Goal: Find specific page/section: Find specific page/section

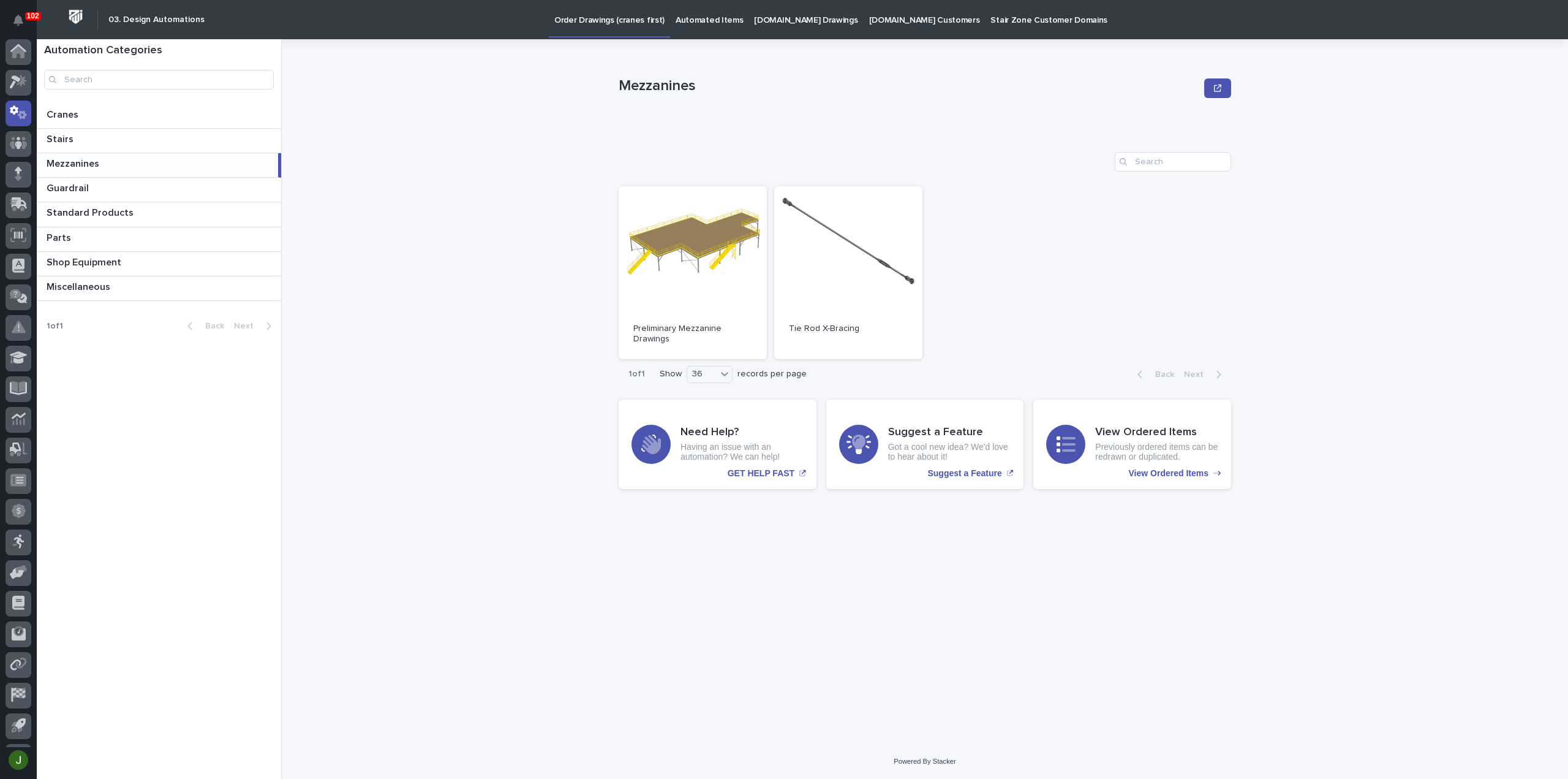
scroll to position [27, 0]
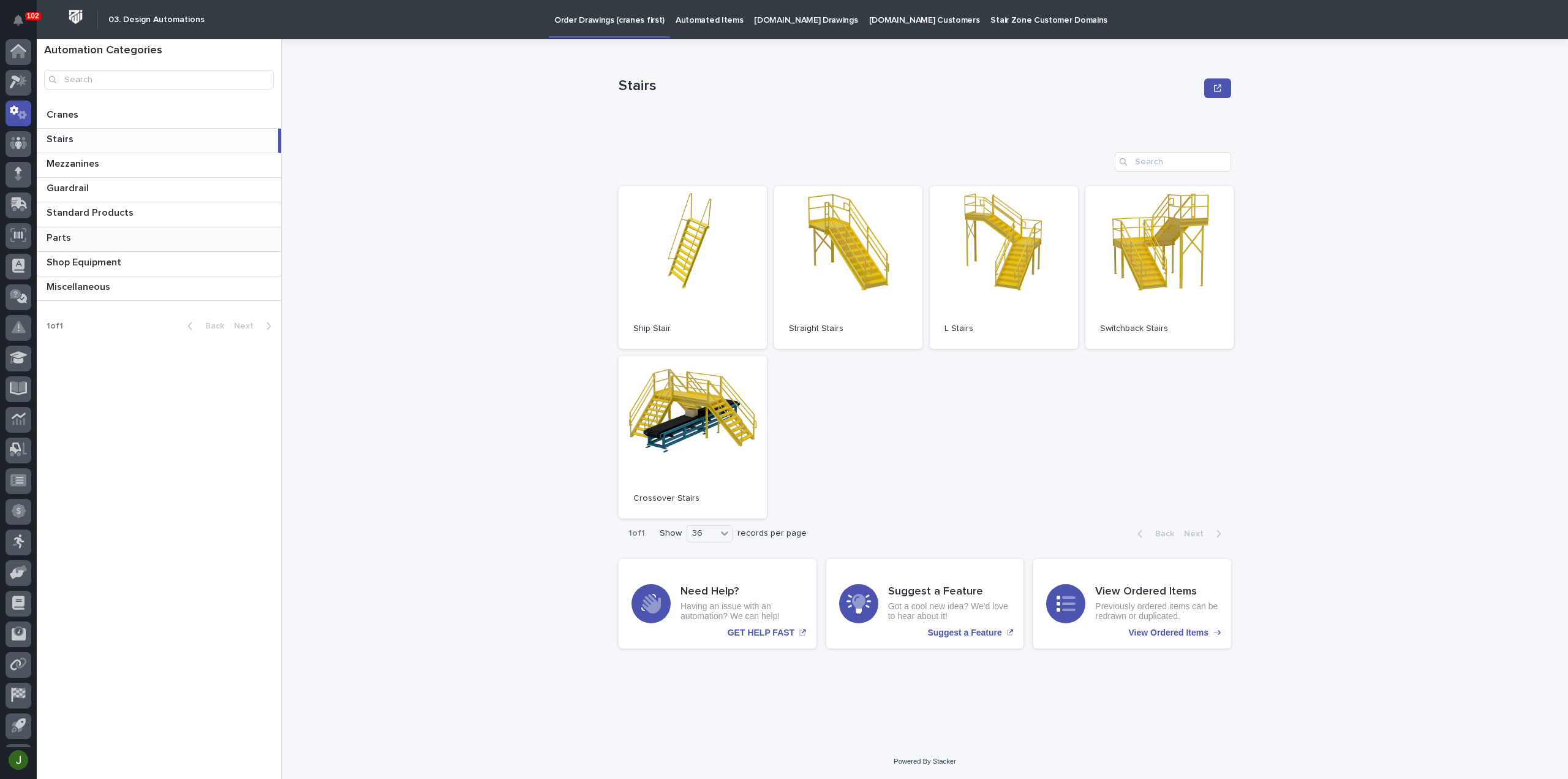
scroll to position [27, 0]
click at [22, 54] on icon at bounding box center [22, 54] width 10 height 12
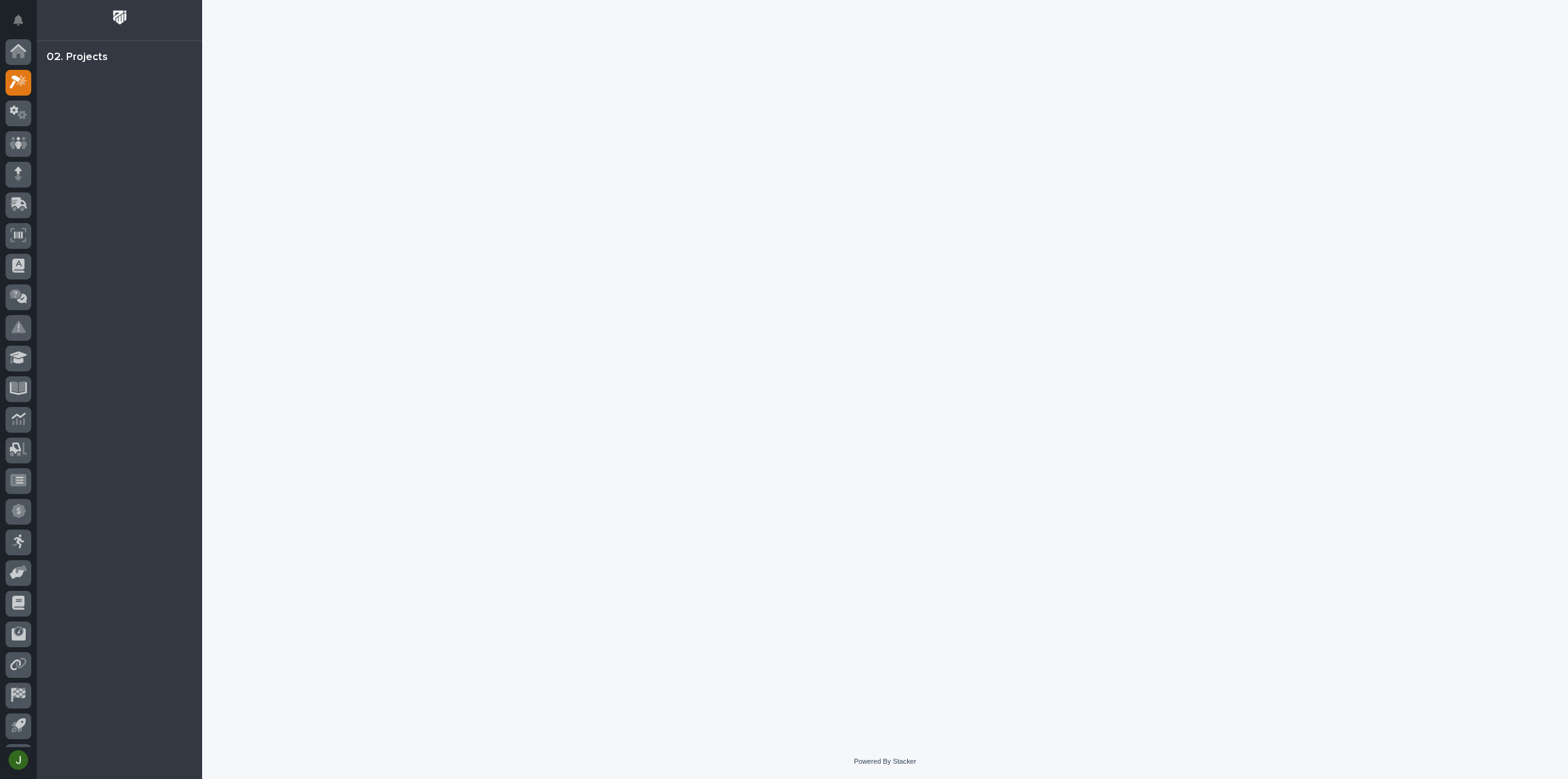
scroll to position [27, 0]
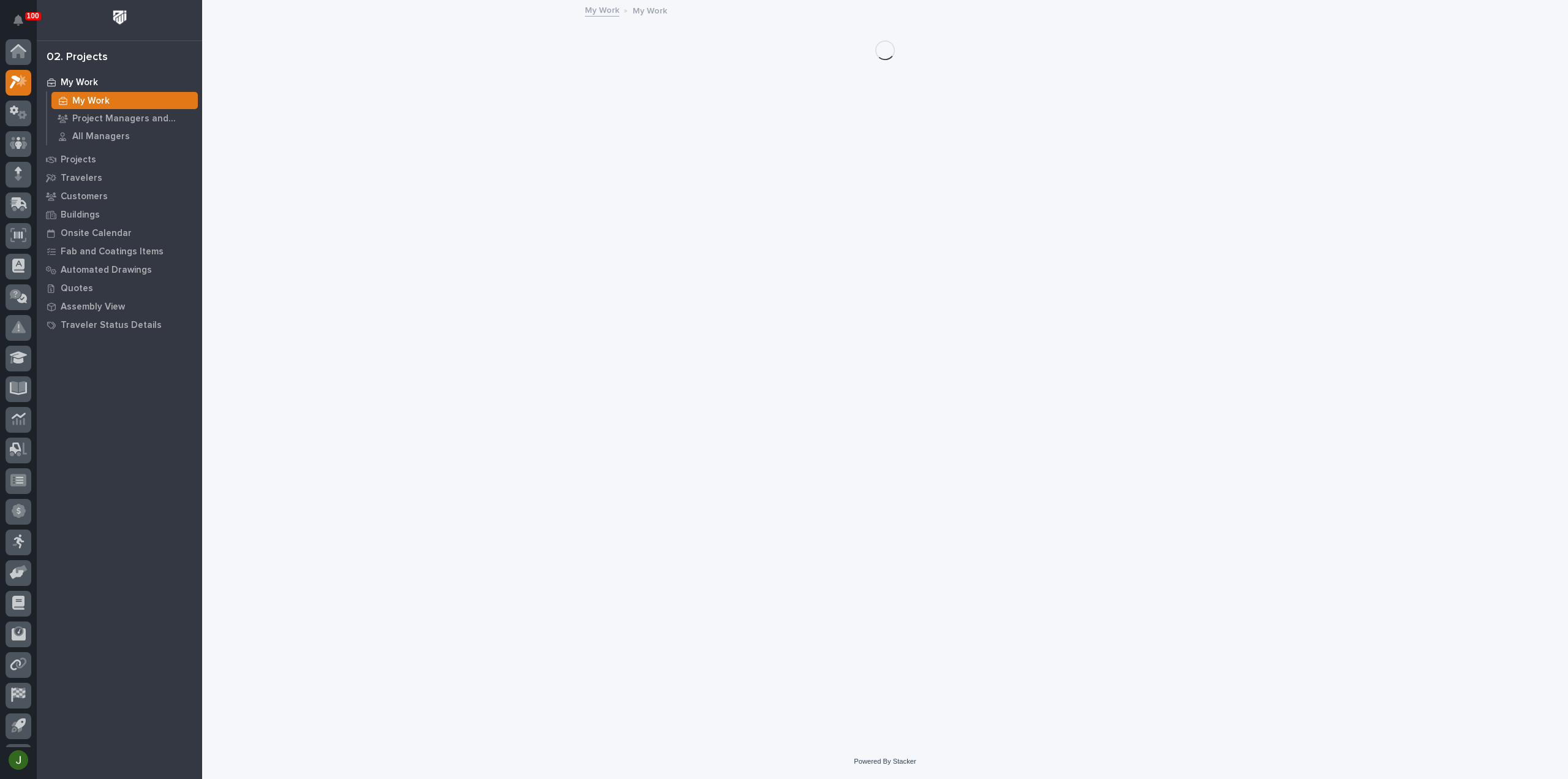
scroll to position [27, 0]
click at [101, 235] on p "Onsite Calendar" at bounding box center [97, 233] width 71 height 11
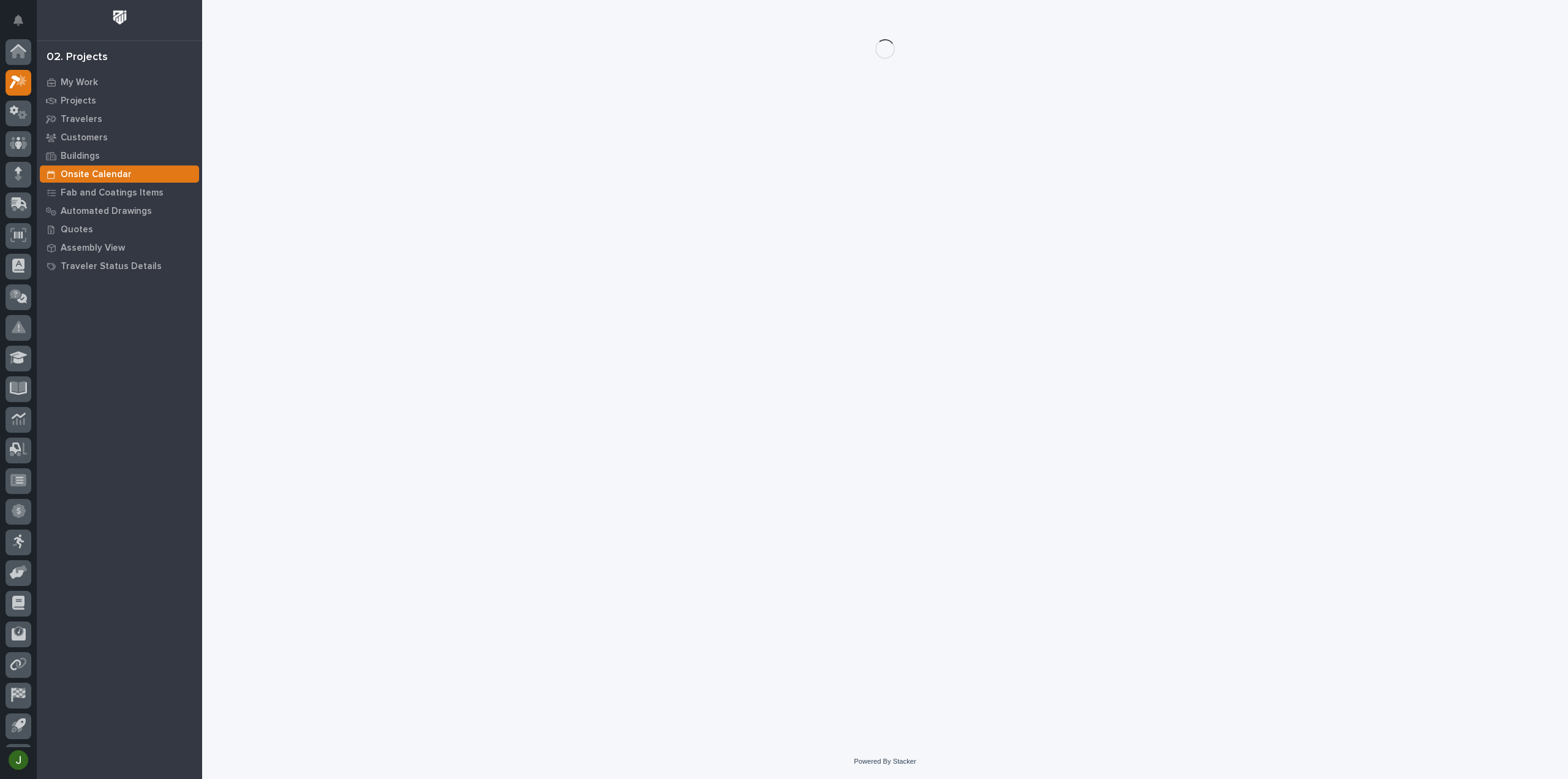
scroll to position [27, 0]
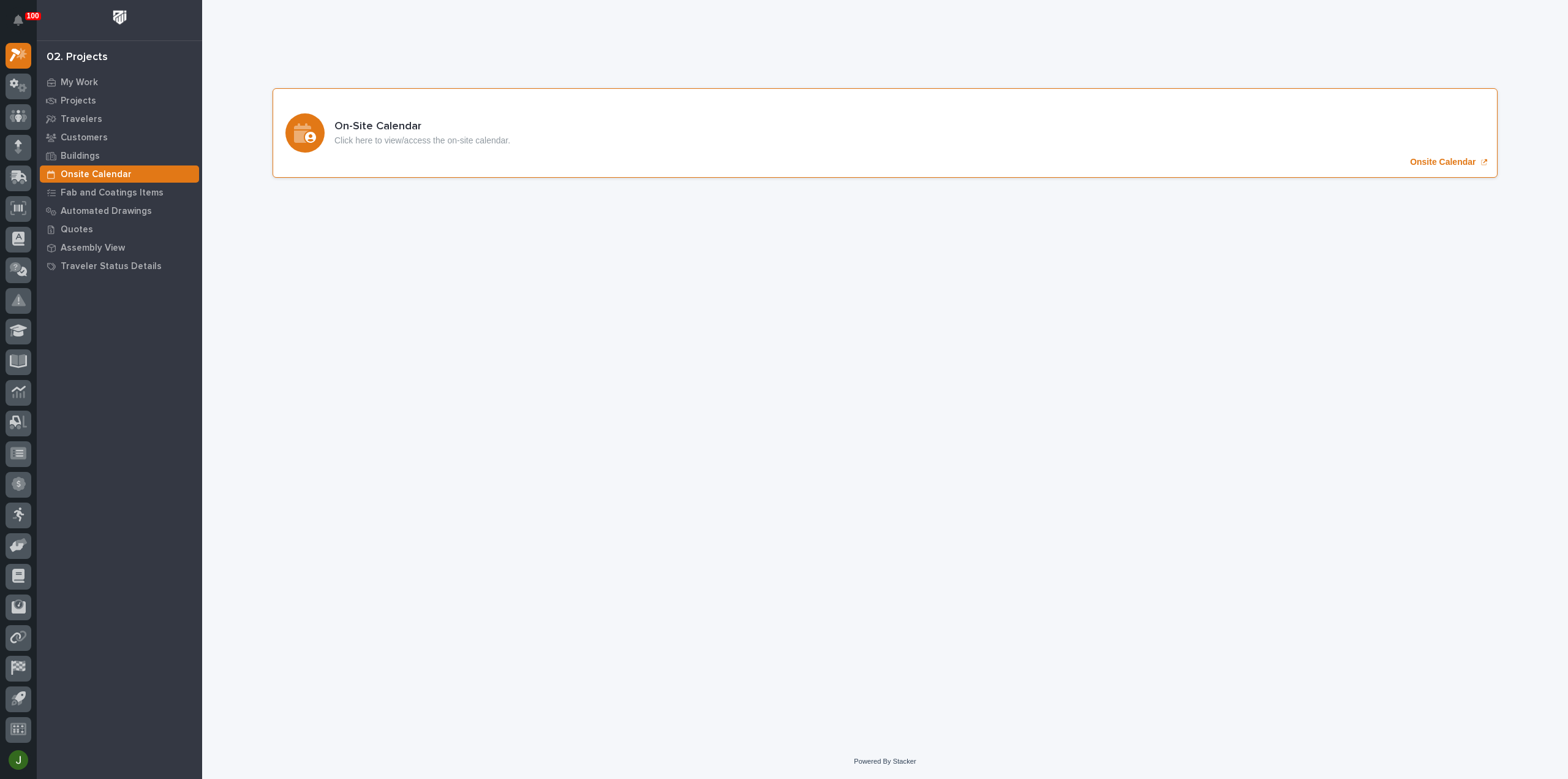
click at [1419, 162] on p "Onsite Calendar" at bounding box center [1442, 162] width 65 height 10
click at [22, 86] on icon at bounding box center [22, 89] width 9 height 9
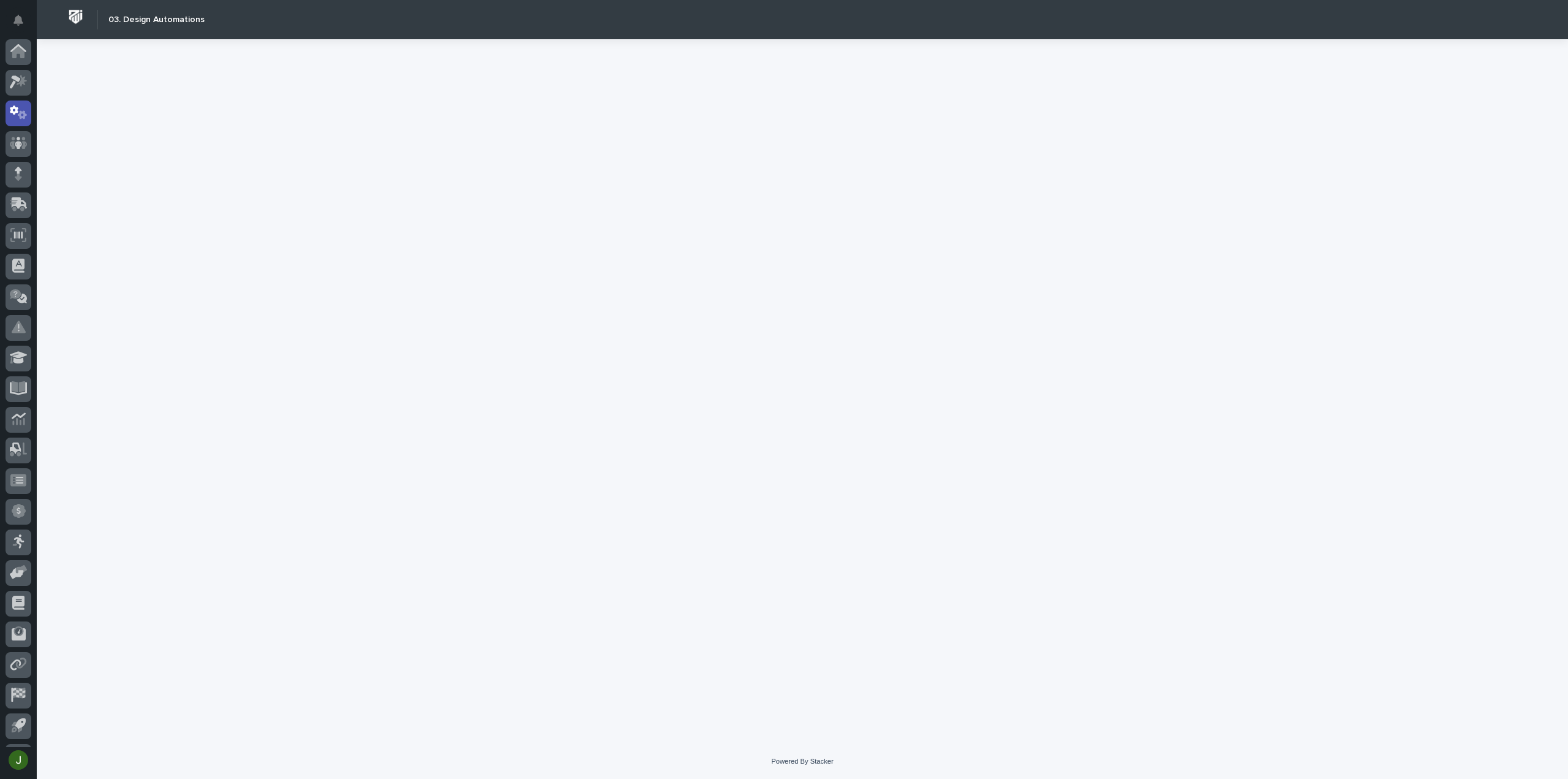
scroll to position [27, 0]
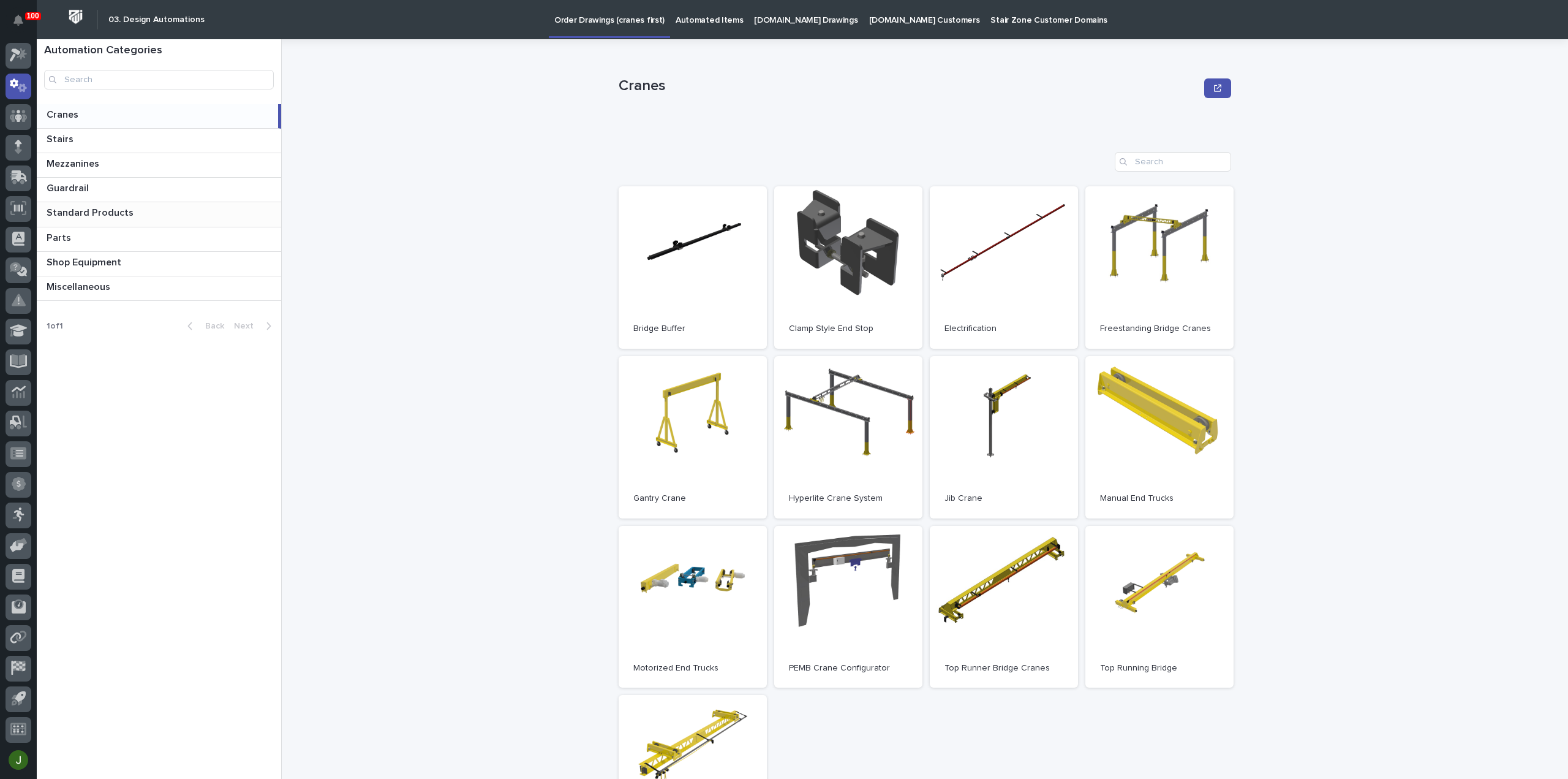
click at [87, 208] on p "Standard Products" at bounding box center [91, 211] width 89 height 14
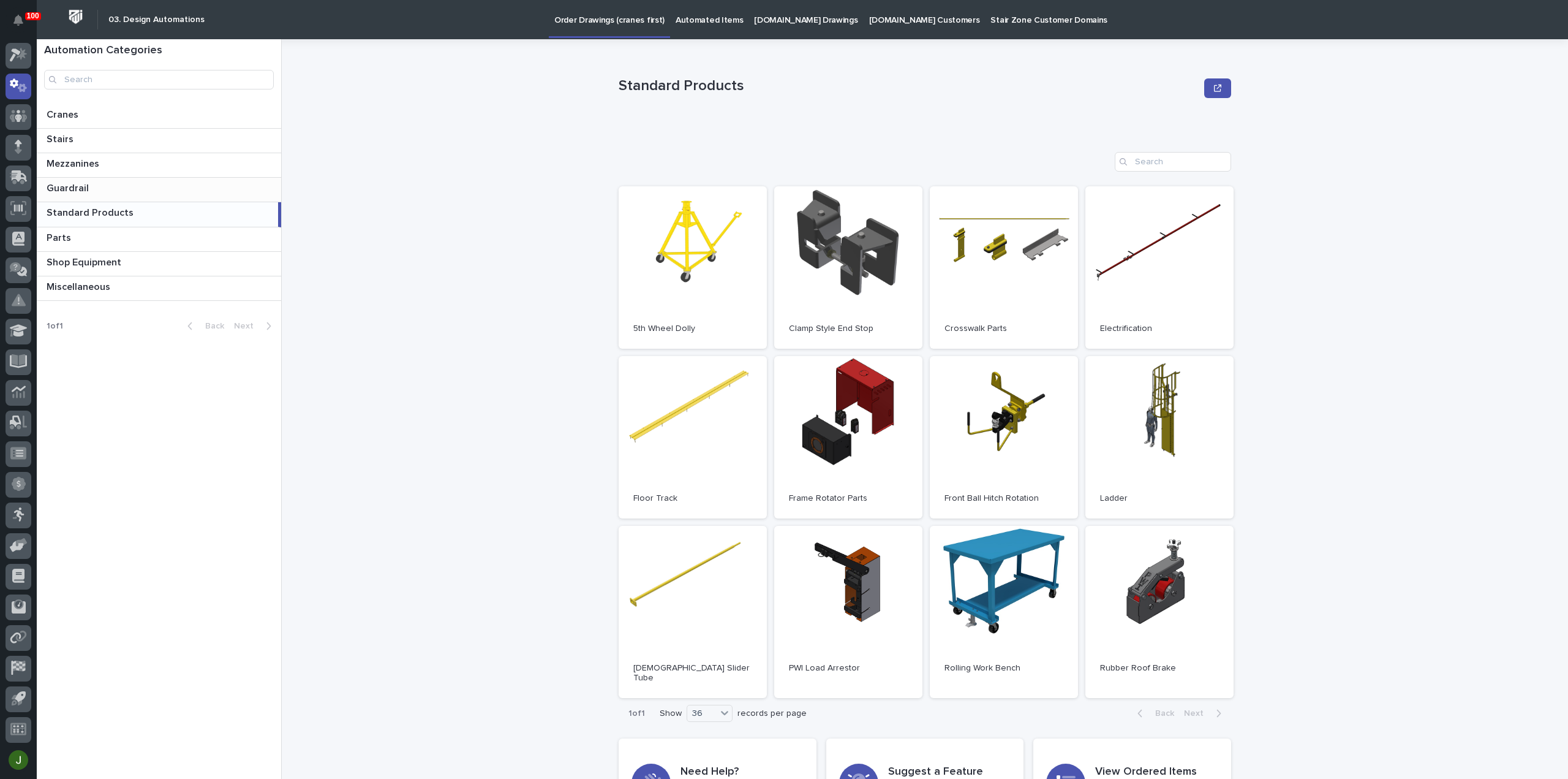
click at [80, 184] on p "Guardrail" at bounding box center [69, 187] width 45 height 14
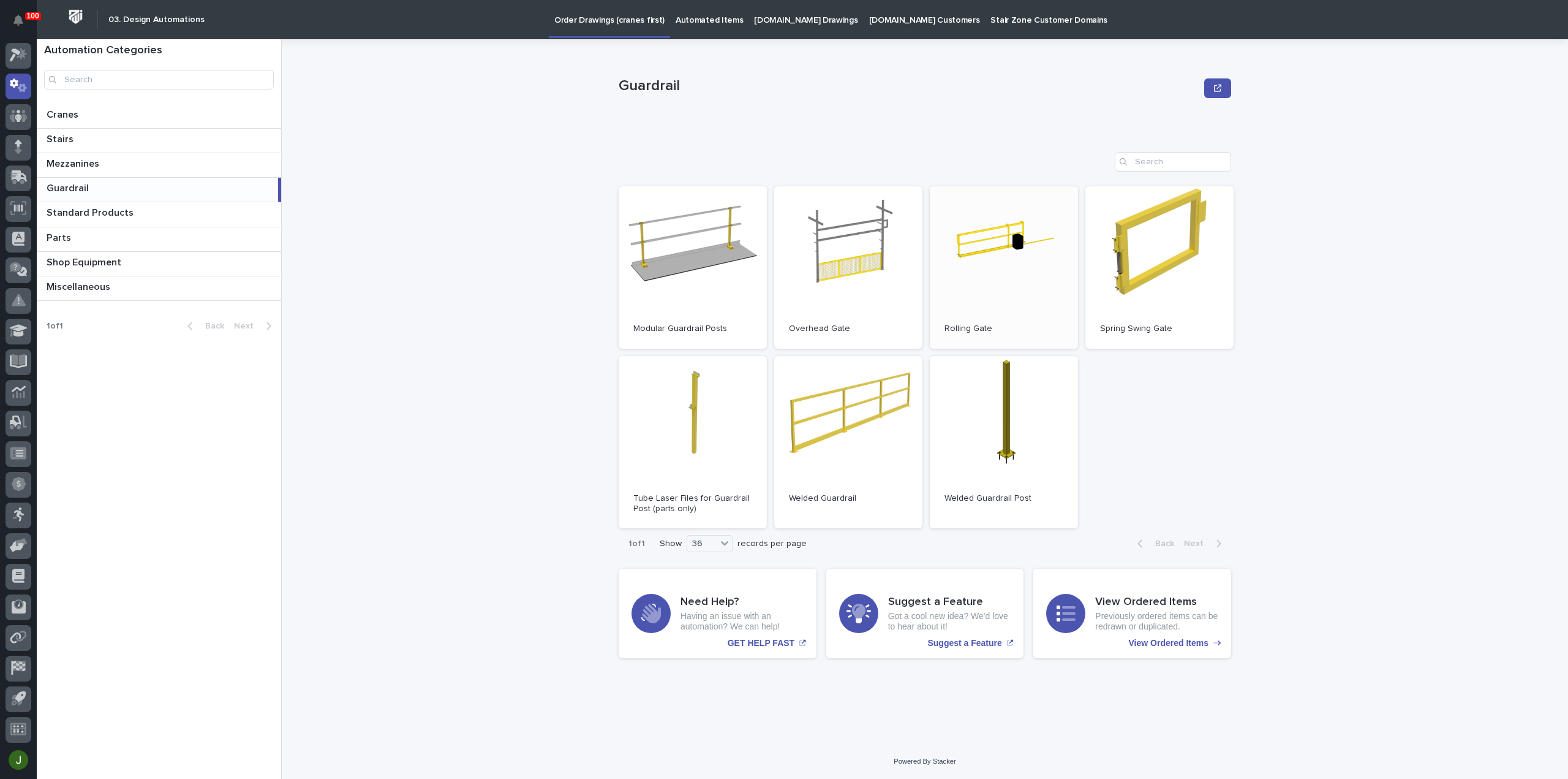
click at [973, 248] on link "Open" at bounding box center [1003, 268] width 148 height 163
